Goal: Navigation & Orientation: Find specific page/section

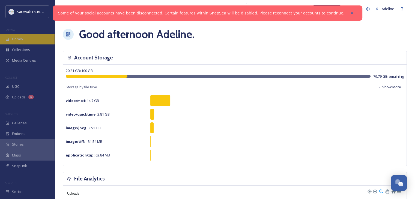
click at [29, 42] on div "Library" at bounding box center [27, 39] width 55 height 11
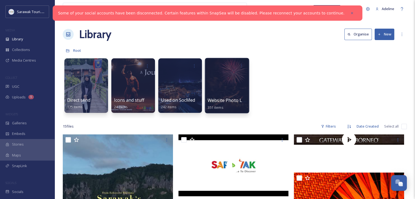
click at [223, 90] on div at bounding box center [227, 86] width 45 height 56
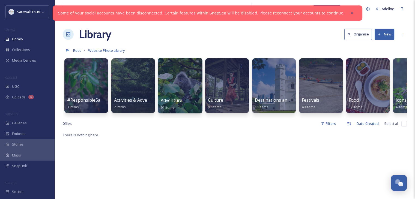
click at [183, 93] on div at bounding box center [180, 86] width 45 height 56
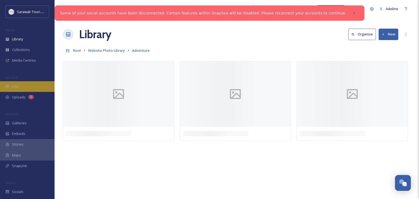
click at [32, 88] on div "UGC" at bounding box center [27, 86] width 55 height 11
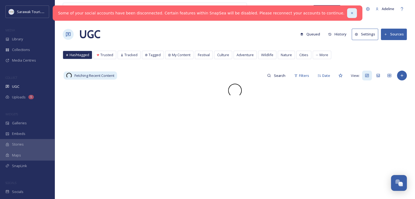
click at [347, 11] on div at bounding box center [352, 13] width 10 height 10
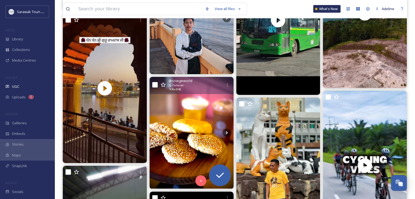
scroll to position [1348, 0]
